Goal: Task Accomplishment & Management: Manage account settings

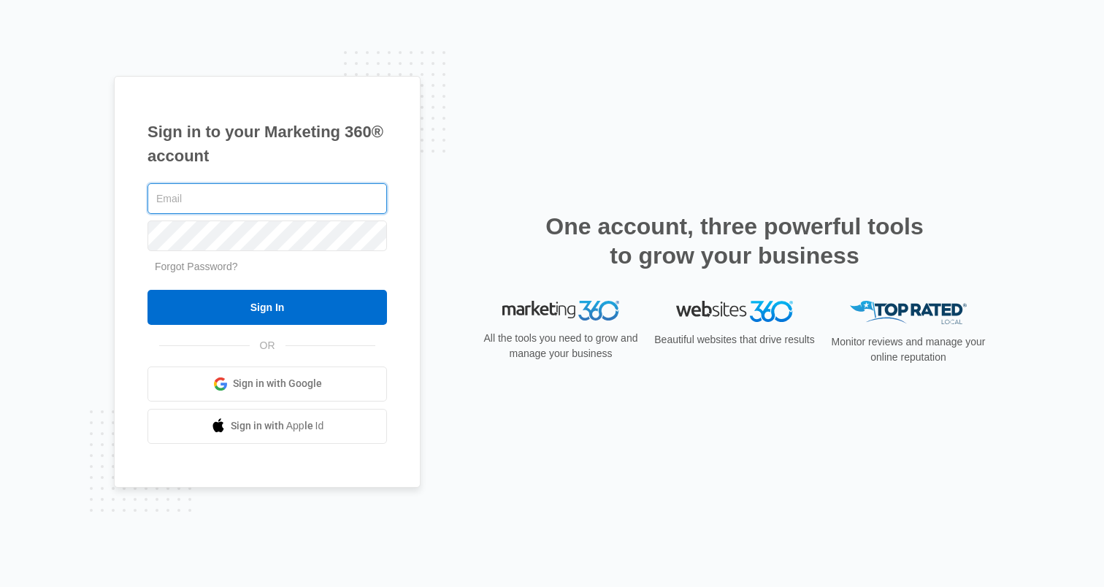
click at [231, 197] on input "text" at bounding box center [266, 198] width 239 height 31
type input "[PERSON_NAME][EMAIL_ADDRESS][PERSON_NAME][DOMAIN_NAME]"
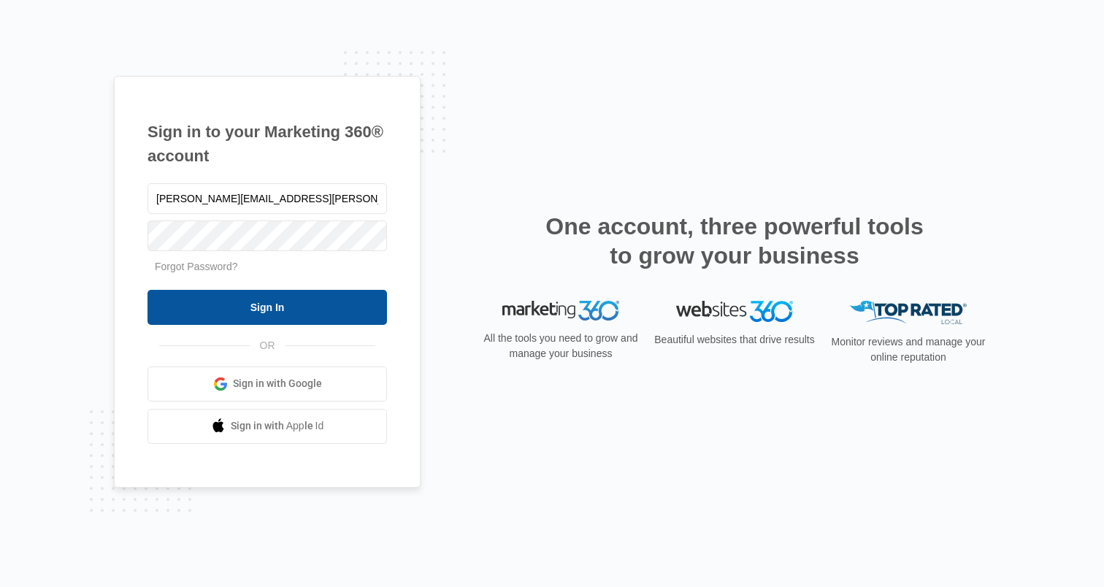
click at [206, 307] on input "Sign In" at bounding box center [266, 307] width 239 height 35
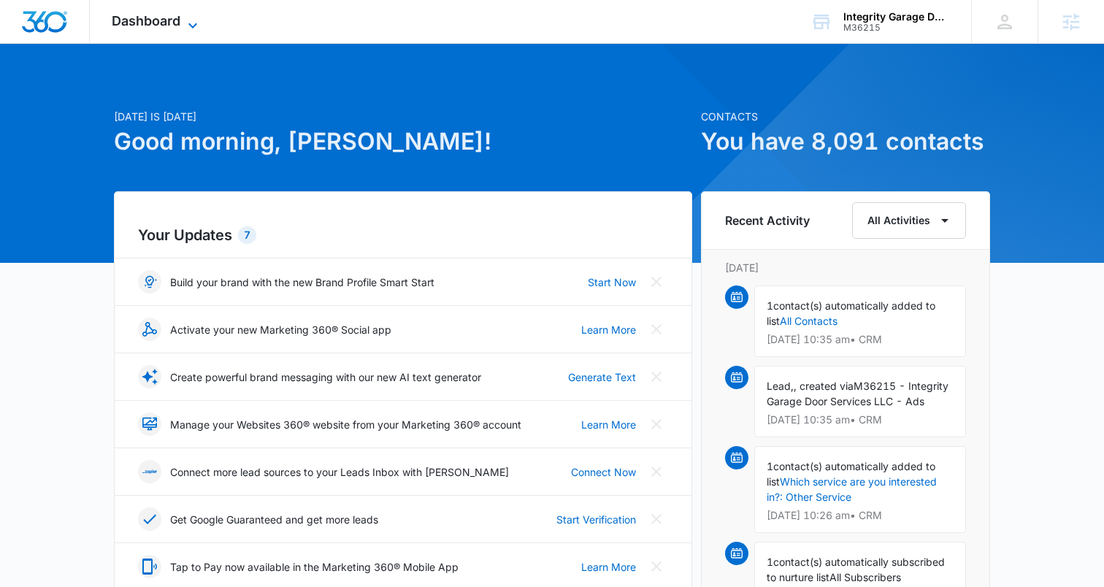
click at [186, 25] on icon at bounding box center [193, 26] width 18 height 18
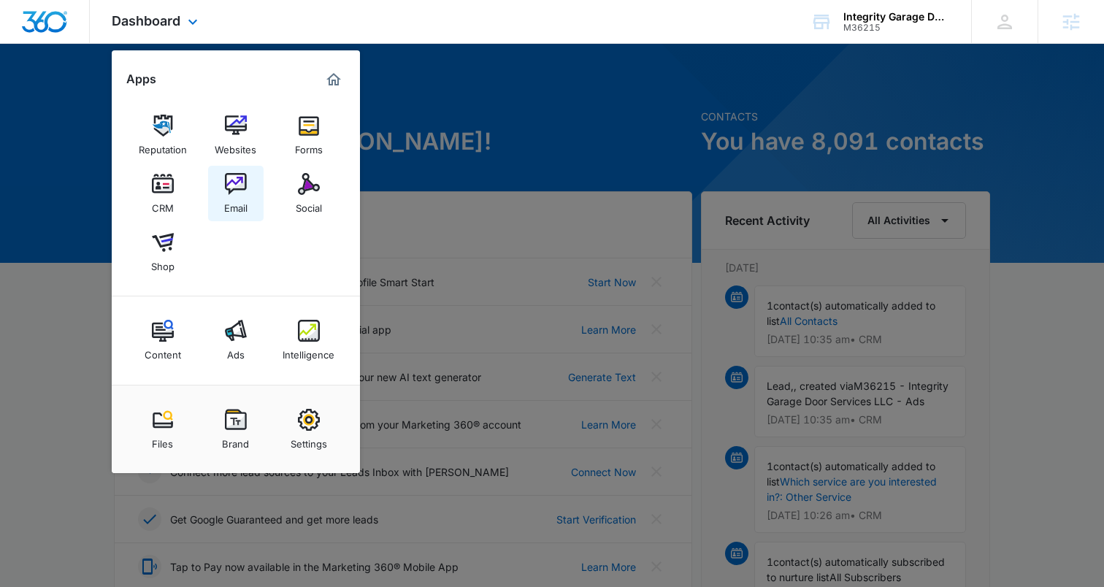
click at [245, 177] on img at bounding box center [236, 184] width 22 height 22
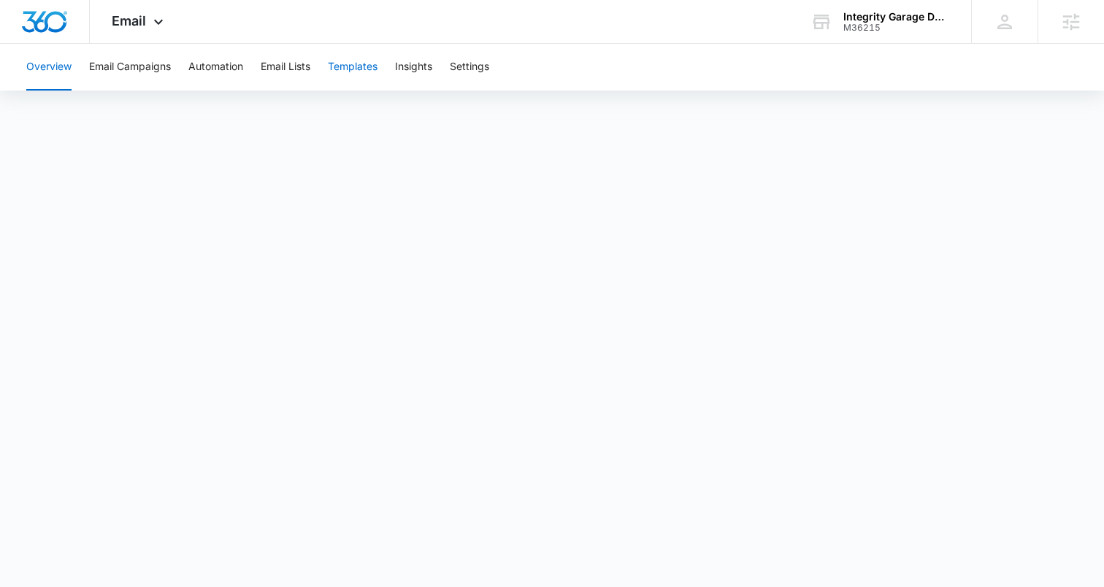
click at [356, 74] on button "Templates" at bounding box center [353, 67] width 50 height 47
click at [158, 18] on icon at bounding box center [159, 26] width 18 height 18
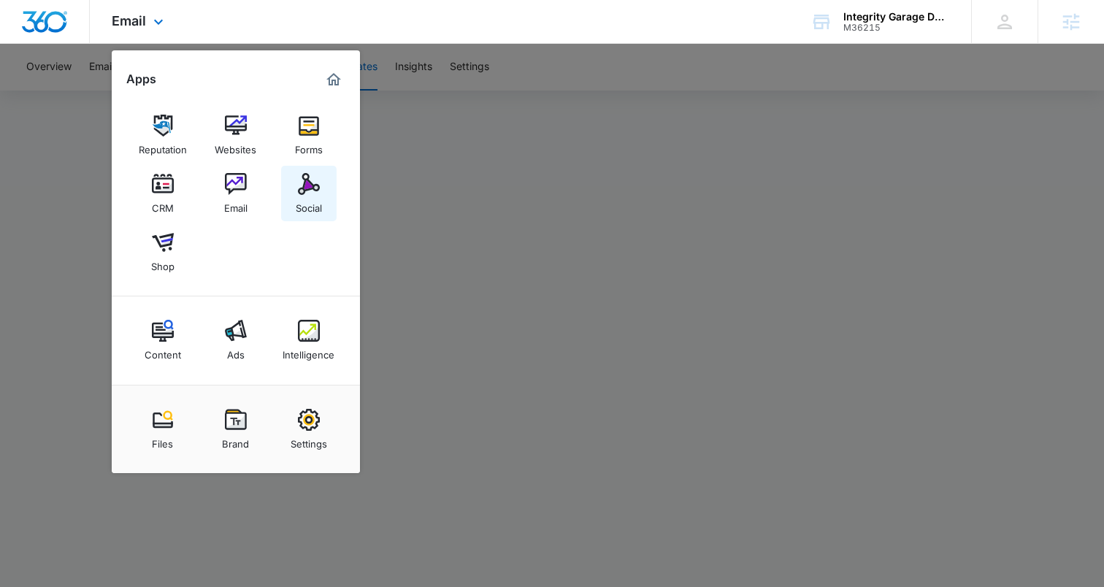
click at [310, 189] on img at bounding box center [309, 184] width 22 height 22
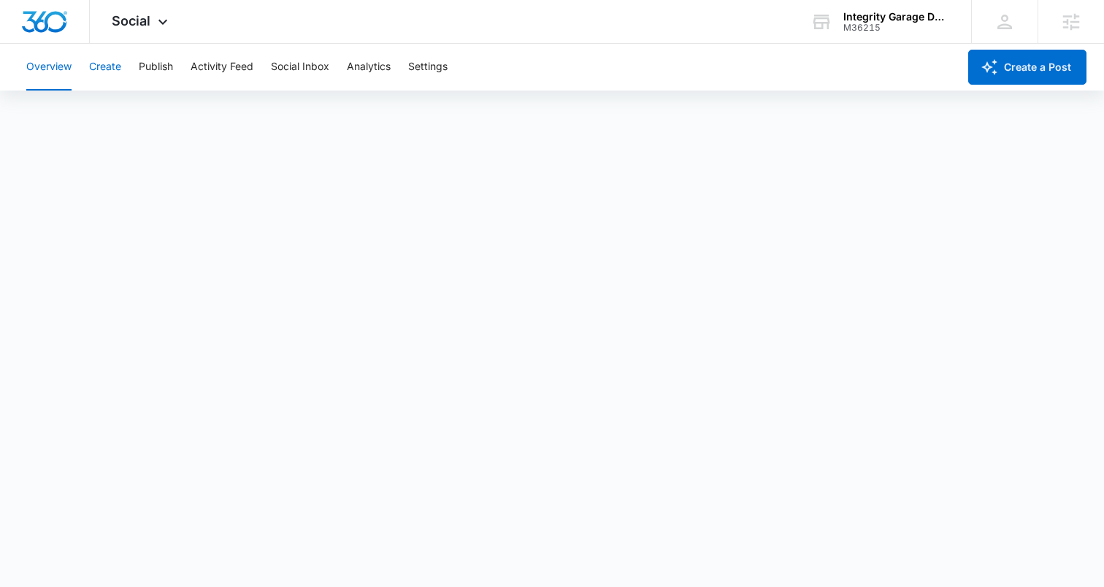
click at [99, 66] on button "Create" at bounding box center [105, 67] width 32 height 47
click at [145, 114] on button "Approvals" at bounding box center [142, 111] width 49 height 41
click at [119, 20] on span "Social" at bounding box center [131, 20] width 39 height 15
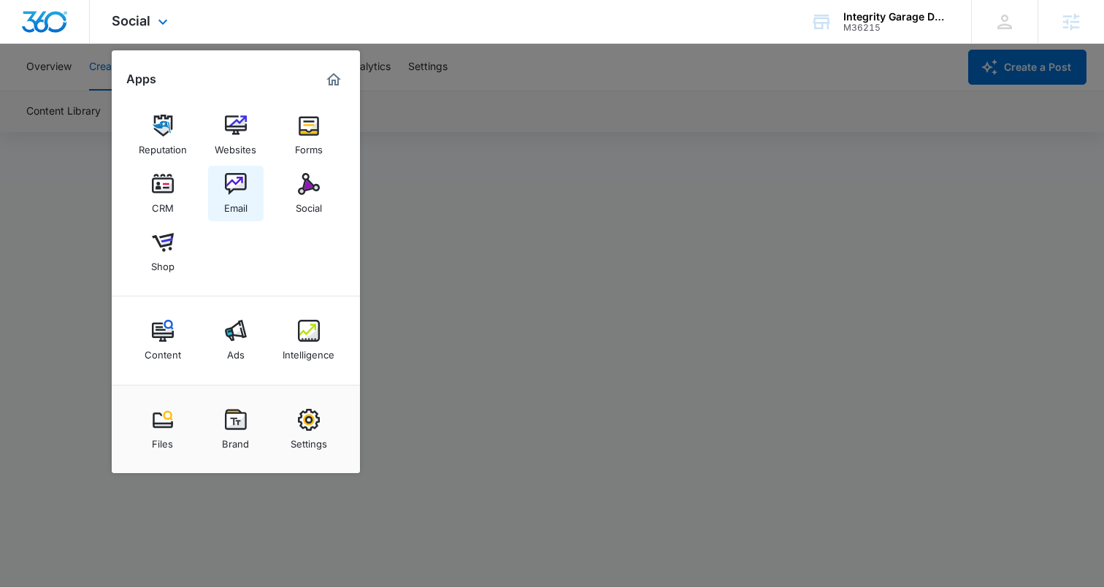
click at [233, 181] on img at bounding box center [236, 184] width 22 height 22
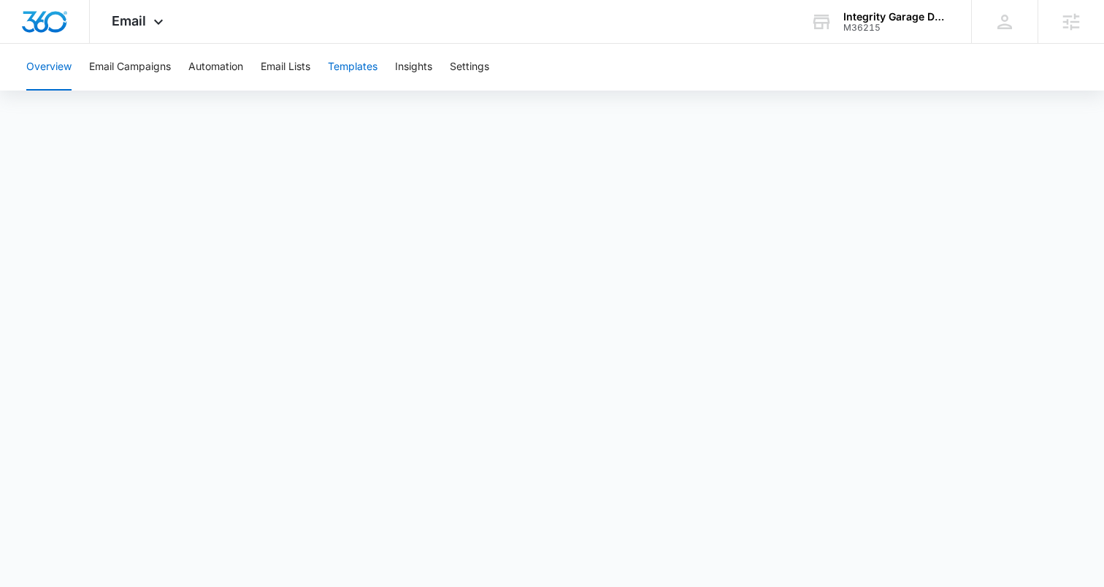
click at [353, 64] on button "Templates" at bounding box center [353, 67] width 50 height 47
click at [134, 26] on span "Email" at bounding box center [129, 20] width 34 height 15
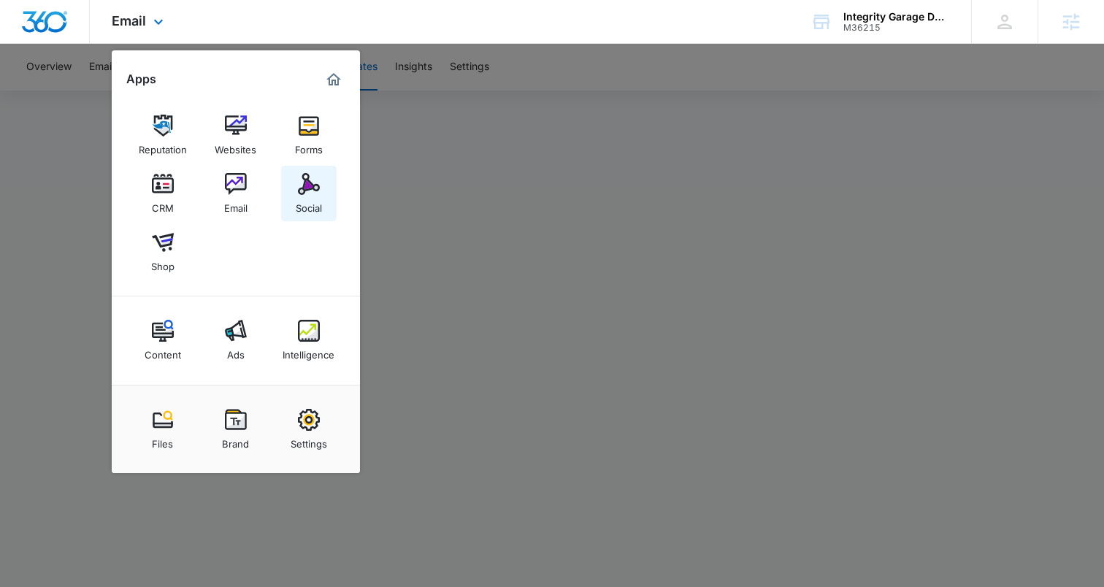
click at [293, 189] on link "Social" at bounding box center [308, 193] width 55 height 55
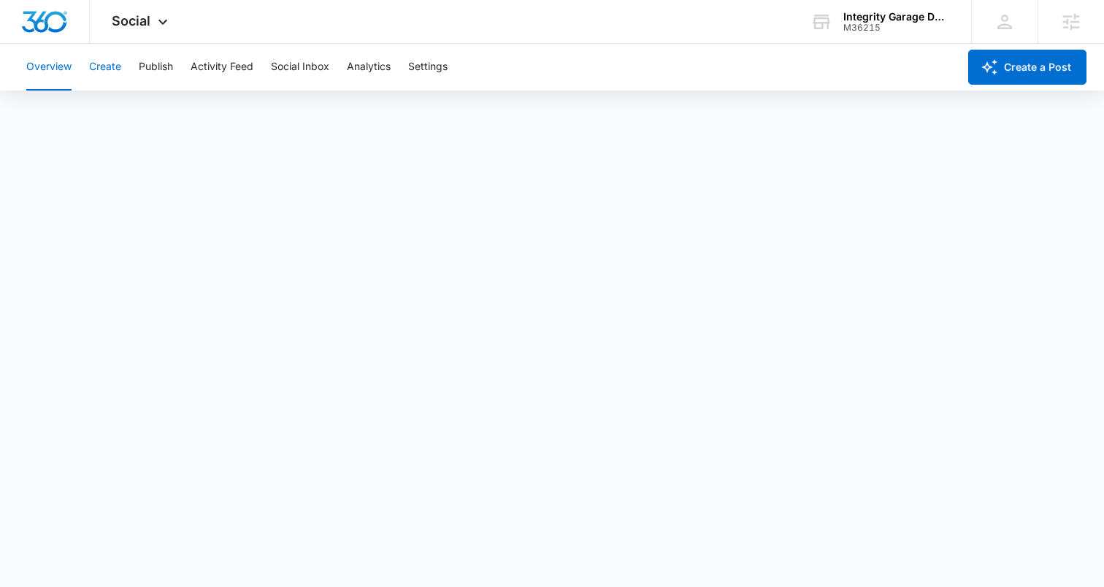
click at [109, 66] on button "Create" at bounding box center [105, 67] width 32 height 47
click at [134, 113] on button "Approvals" at bounding box center [142, 111] width 49 height 41
click at [177, 31] on div "Social Apps Reputation Websites Forms CRM Email Social Shop Content Ads Intelli…" at bounding box center [142, 21] width 104 height 43
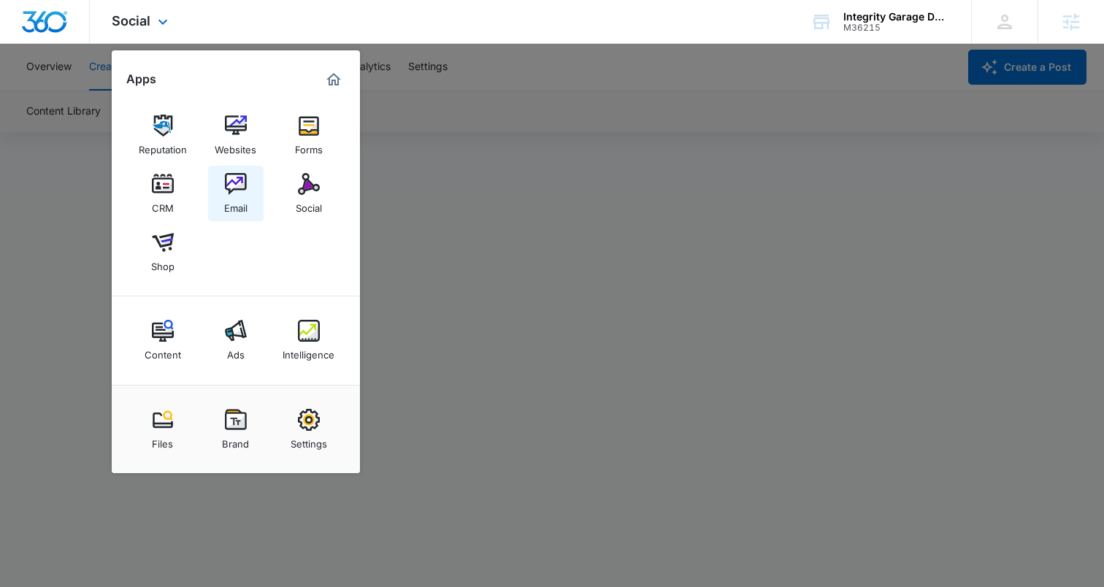
click at [226, 177] on img at bounding box center [236, 184] width 22 height 22
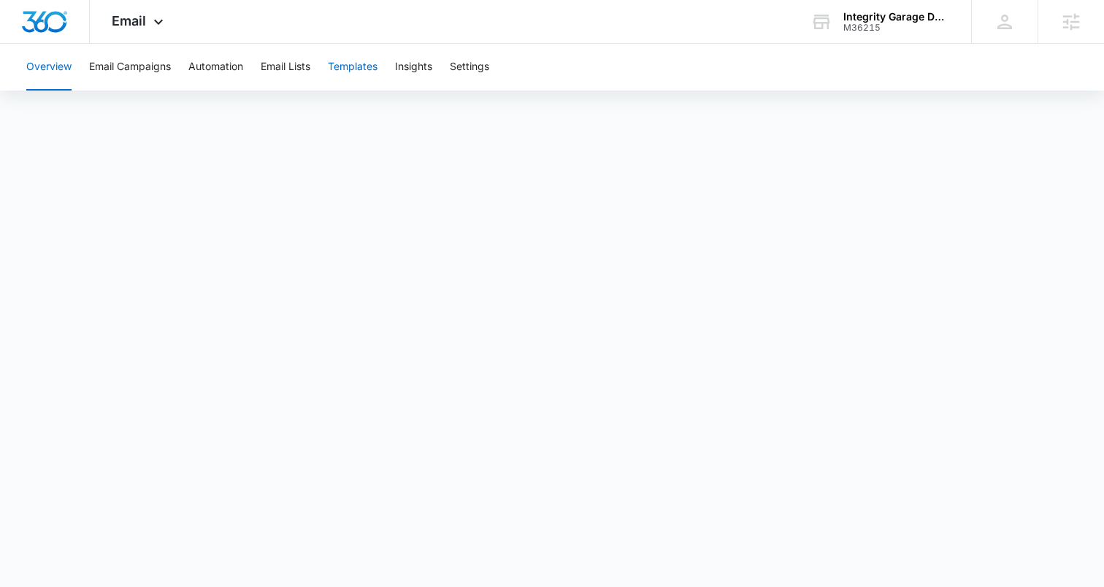
click at [361, 66] on button "Templates" at bounding box center [353, 67] width 50 height 47
click at [368, 67] on button "Templates" at bounding box center [353, 67] width 50 height 47
click at [142, 69] on button "Email Campaigns" at bounding box center [130, 67] width 82 height 47
click at [366, 72] on button "Templates" at bounding box center [353, 67] width 50 height 47
click at [147, 65] on button "Email Campaigns" at bounding box center [130, 67] width 82 height 47
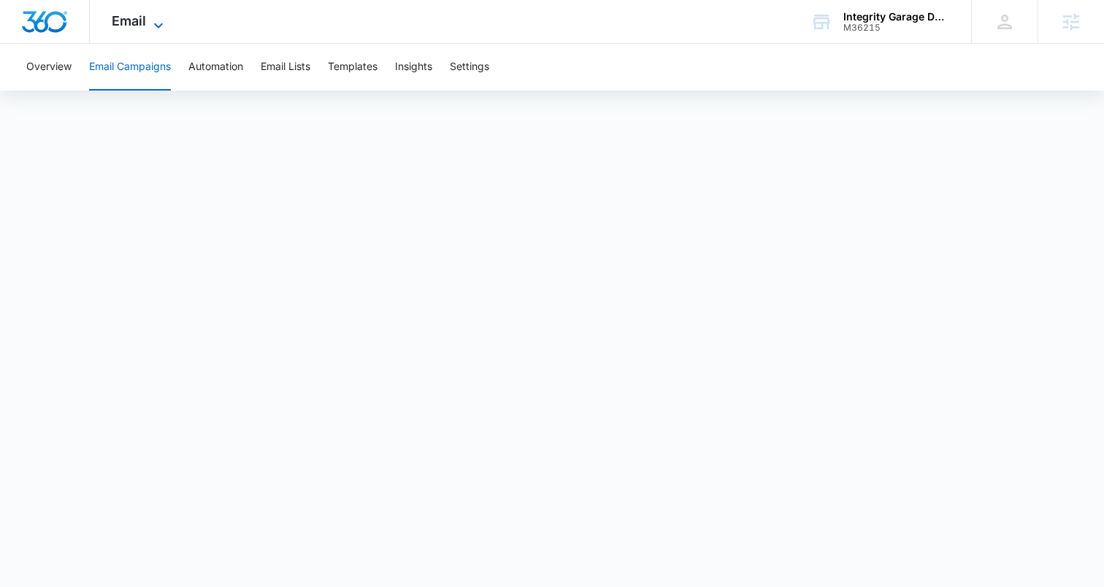
click at [143, 22] on span "Email" at bounding box center [129, 20] width 34 height 15
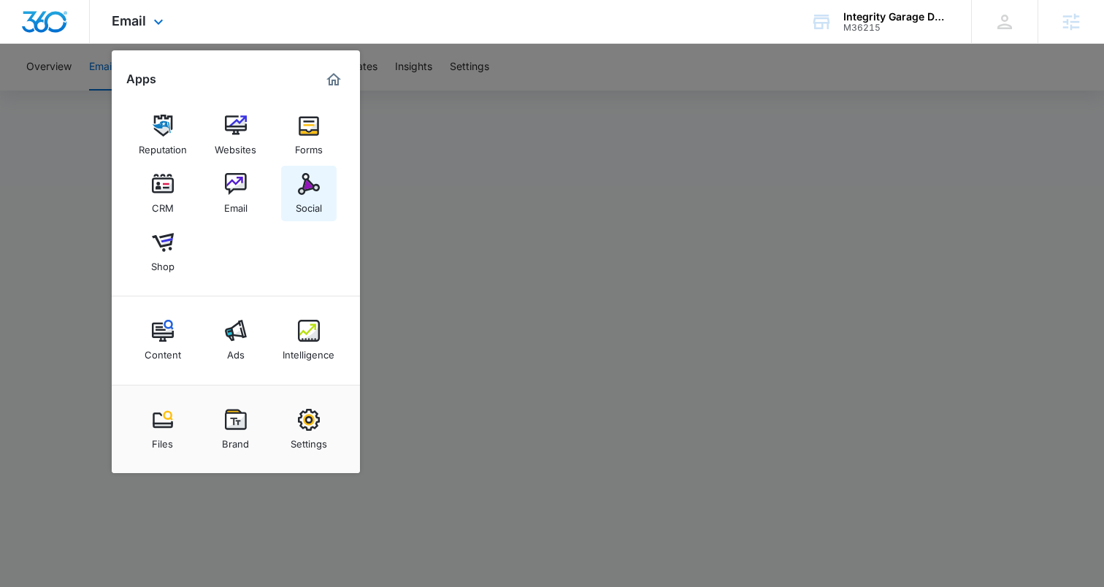
click at [302, 176] on img at bounding box center [309, 184] width 22 height 22
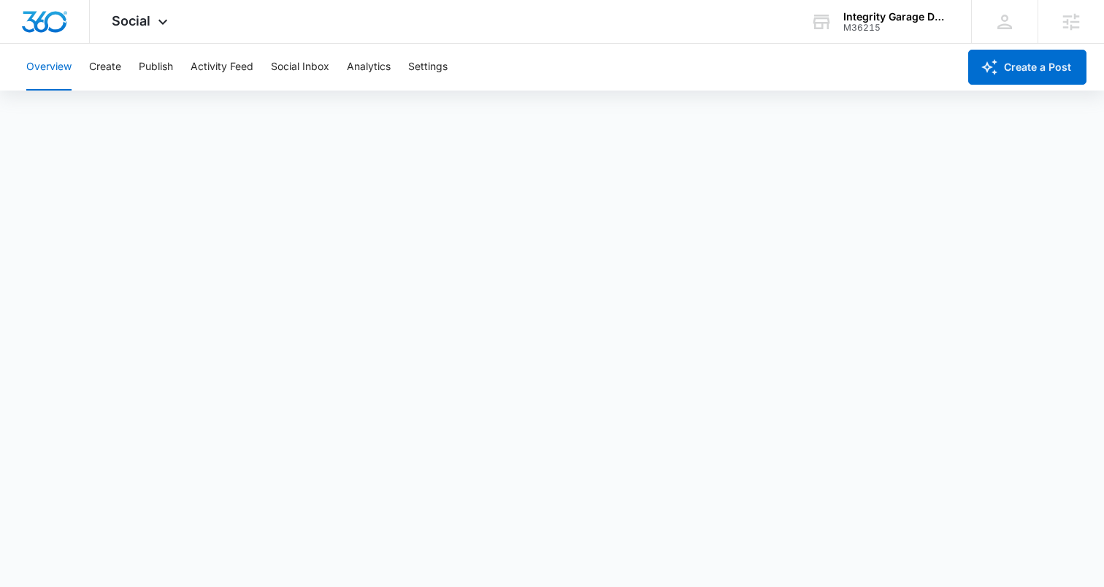
scroll to position [4, 0]
click at [100, 59] on button "Create" at bounding box center [105, 67] width 32 height 47
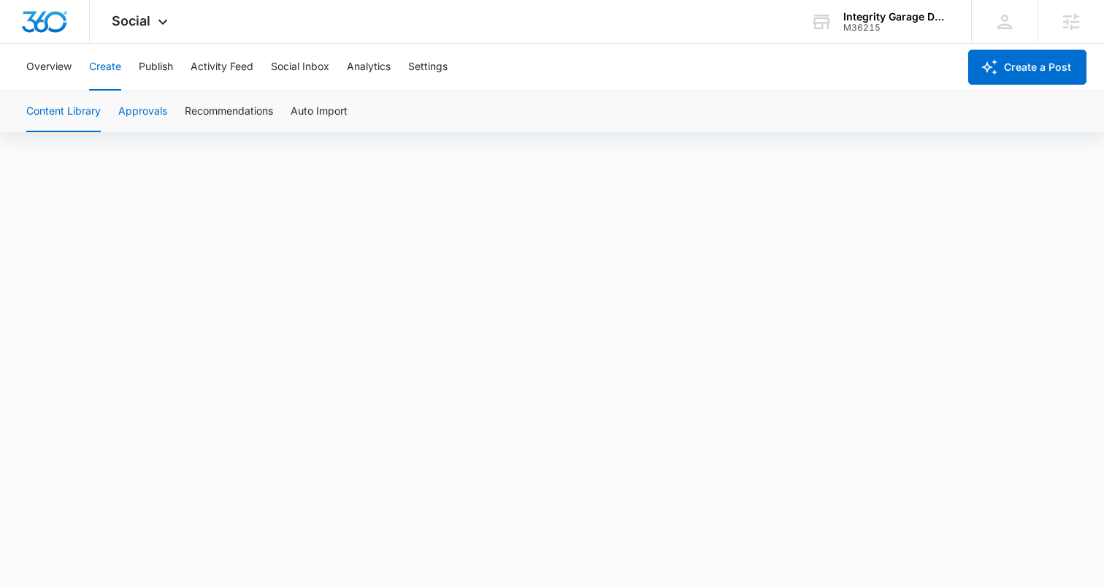
click at [147, 106] on button "Approvals" at bounding box center [142, 111] width 49 height 41
